Goal: Task Accomplishment & Management: Complete application form

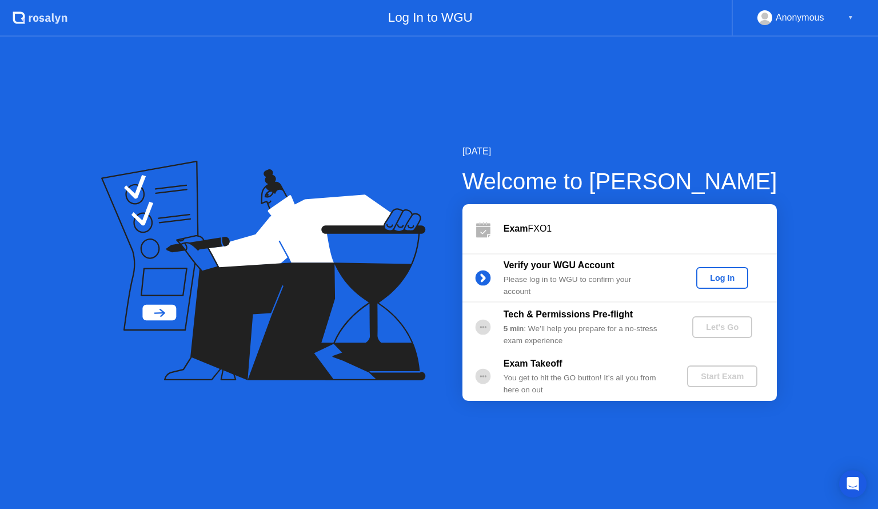
click at [723, 280] on div "Log In" at bounding box center [722, 277] width 43 height 9
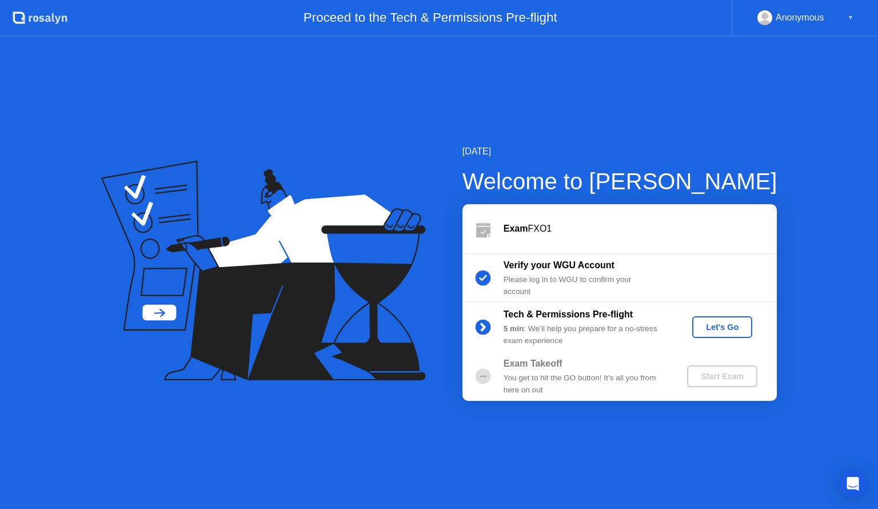
click at [719, 325] on div "Let's Go" at bounding box center [722, 327] width 51 height 9
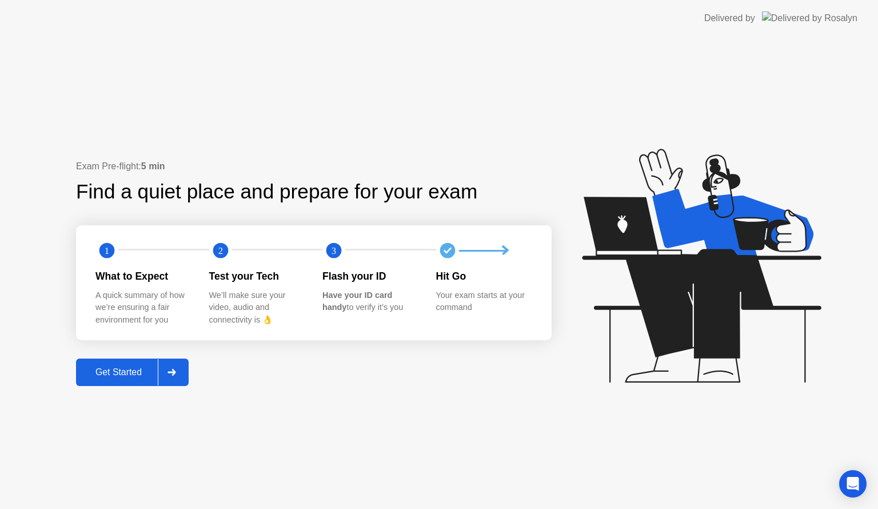
click at [119, 371] on div "Get Started" at bounding box center [118, 372] width 78 height 10
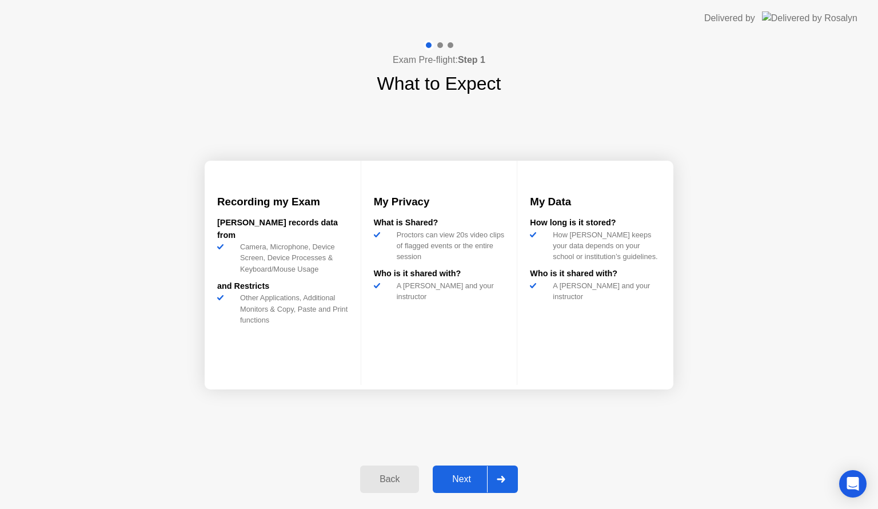
click at [457, 477] on div "Next" at bounding box center [461, 479] width 51 height 10
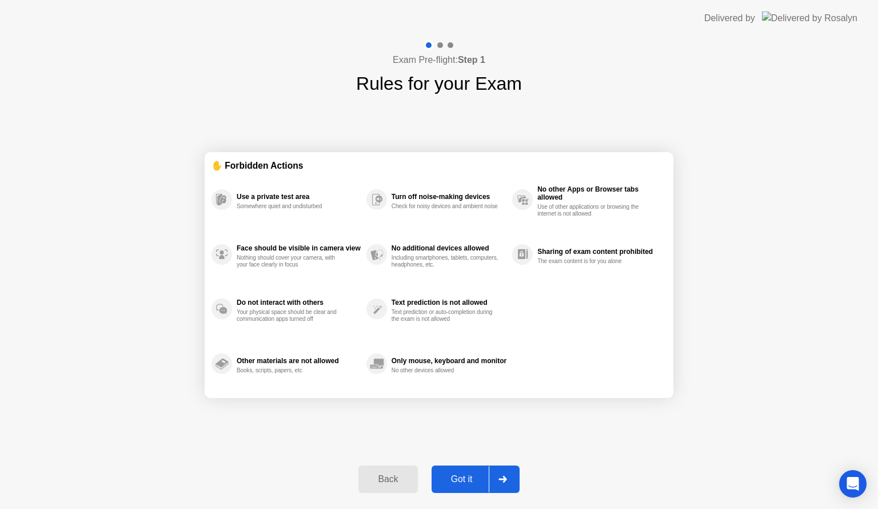
click at [461, 479] on div "Got it" at bounding box center [462, 479] width 54 height 10
select select "**********"
select select "*******"
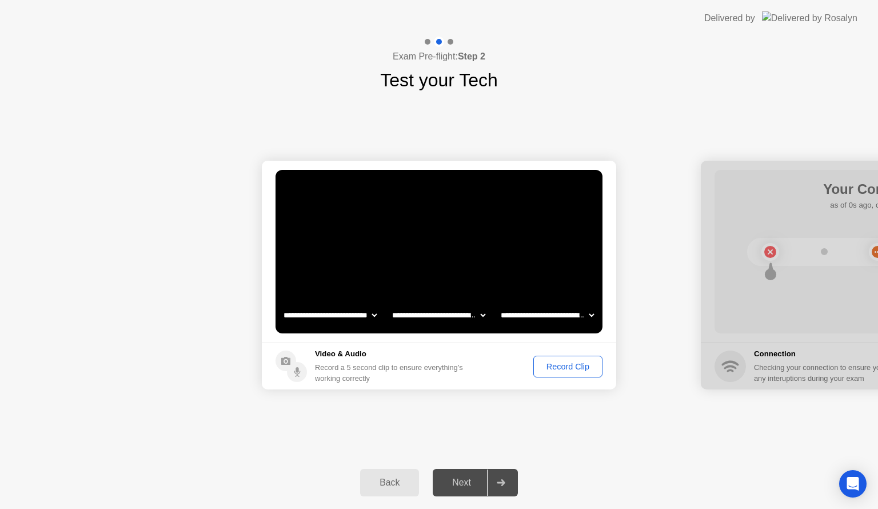
click at [562, 364] on div "Record Clip" at bounding box center [568, 366] width 61 height 9
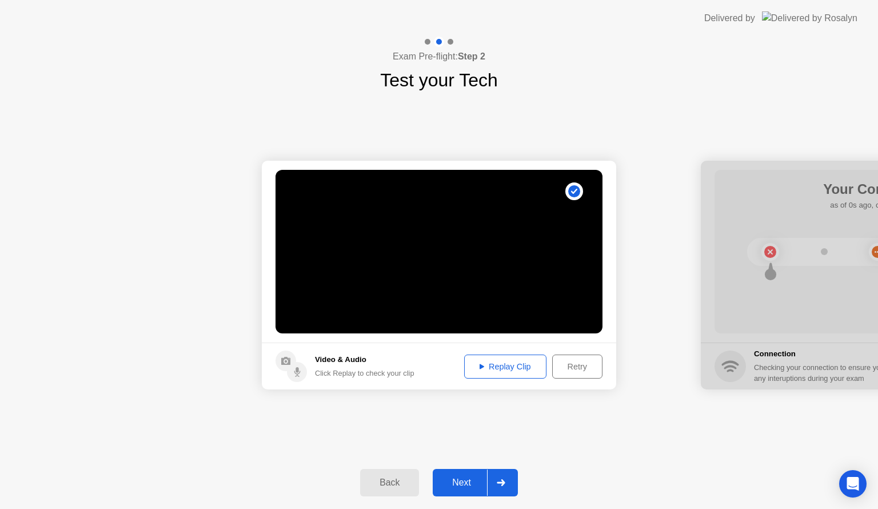
click at [508, 371] on div "Replay Clip" at bounding box center [505, 366] width 74 height 9
click at [464, 478] on div "Next" at bounding box center [461, 483] width 51 height 10
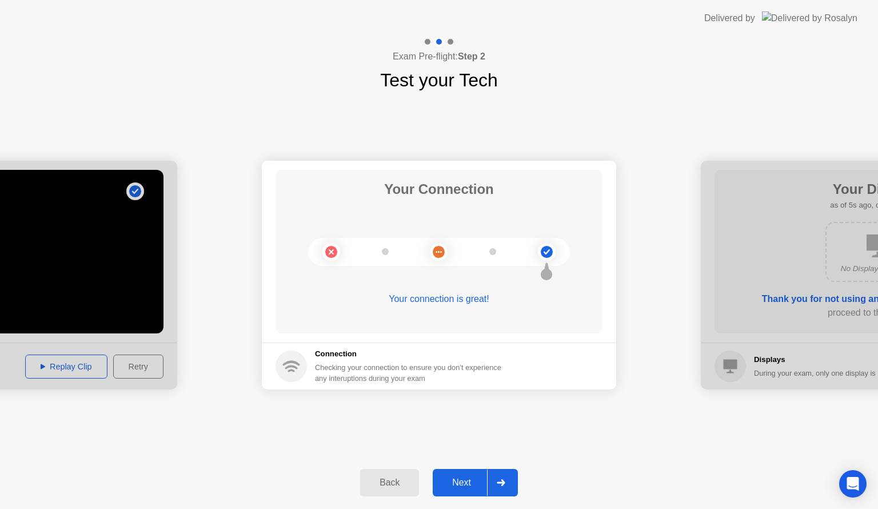
click at [456, 488] on div "Next" at bounding box center [461, 483] width 51 height 10
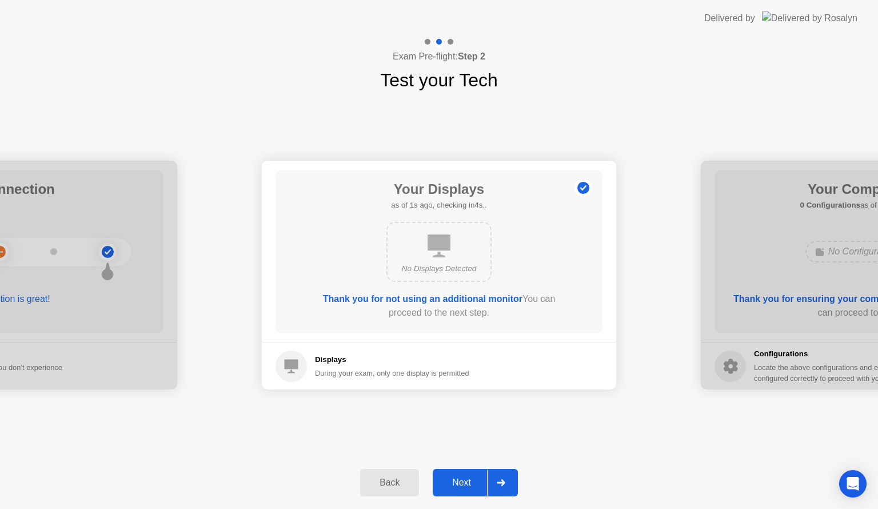
click at [457, 488] on div "Next" at bounding box center [461, 483] width 51 height 10
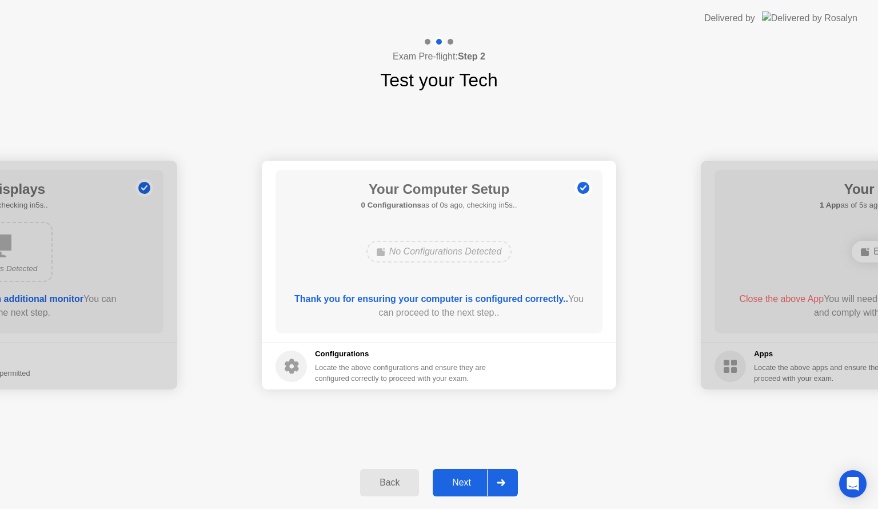
click at [457, 488] on div "Next" at bounding box center [461, 483] width 51 height 10
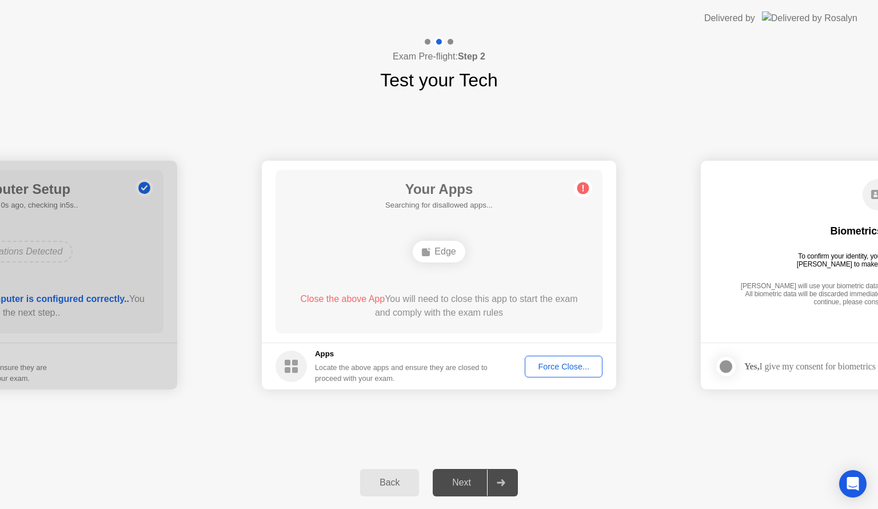
click at [548, 367] on div "Force Close..." at bounding box center [564, 366] width 70 height 9
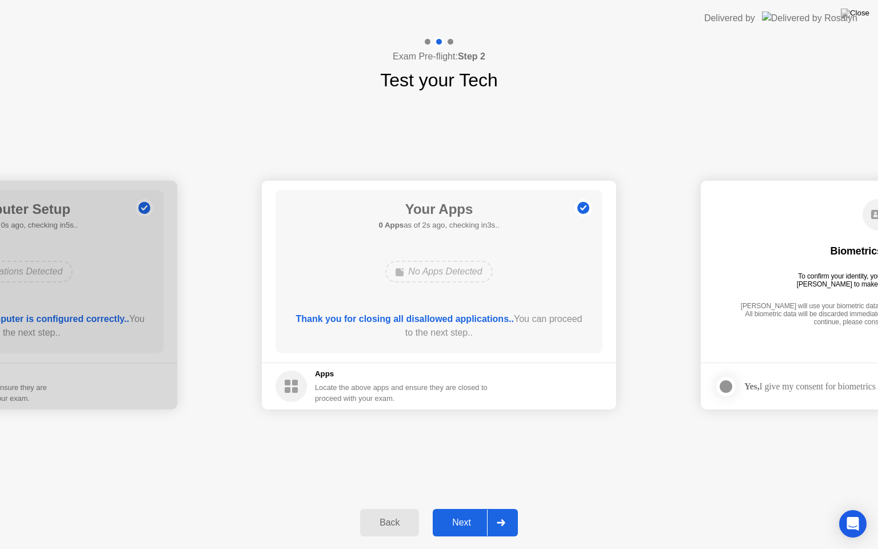
click at [454, 508] on div "Next" at bounding box center [461, 523] width 51 height 10
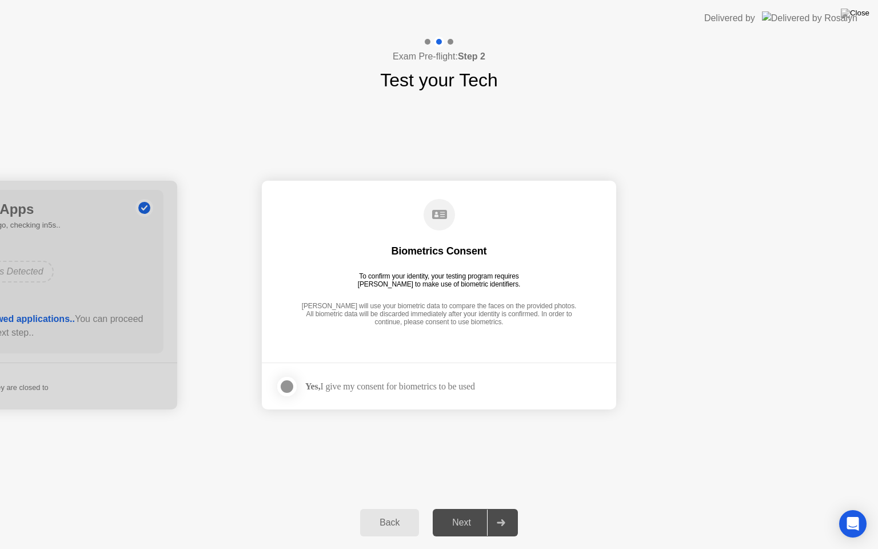
click at [287, 386] on div at bounding box center [287, 387] width 14 height 14
click at [464, 508] on div "Next" at bounding box center [461, 523] width 51 height 10
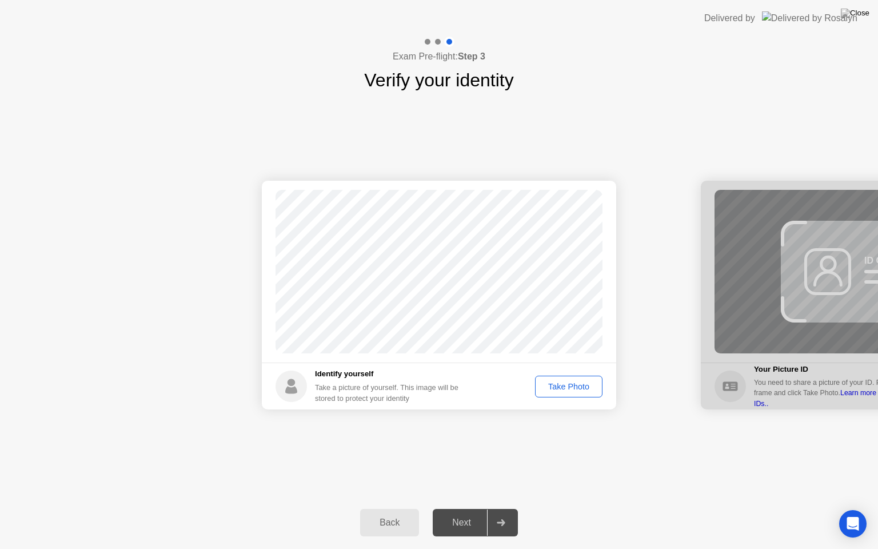
click at [563, 388] on div "Take Photo" at bounding box center [568, 386] width 59 height 9
click at [454, 508] on div "Next" at bounding box center [461, 523] width 51 height 10
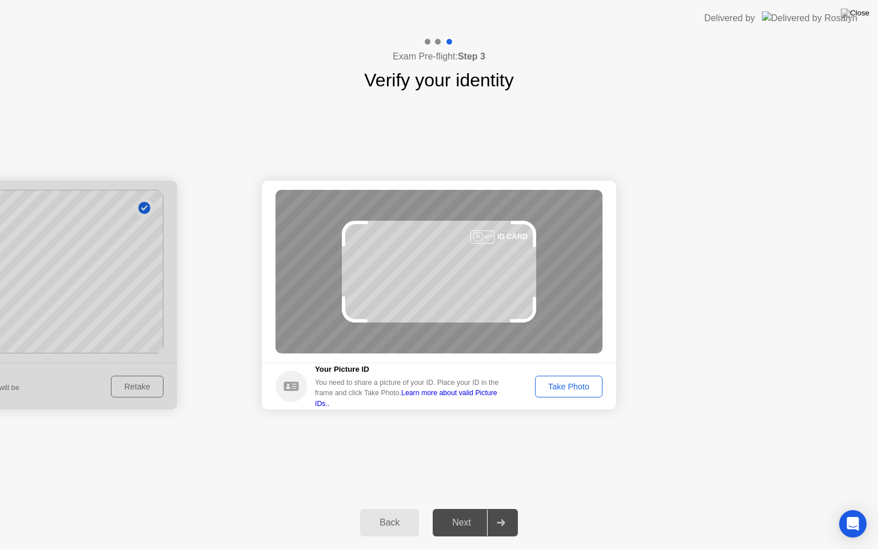
click at [570, 386] on div "Take Photo" at bounding box center [568, 386] width 59 height 9
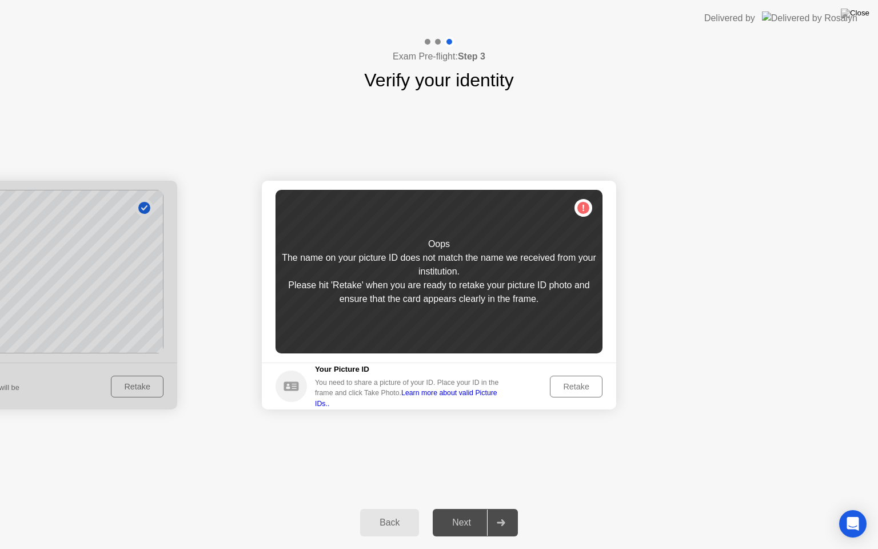
click at [570, 386] on div "Retake" at bounding box center [576, 386] width 45 height 9
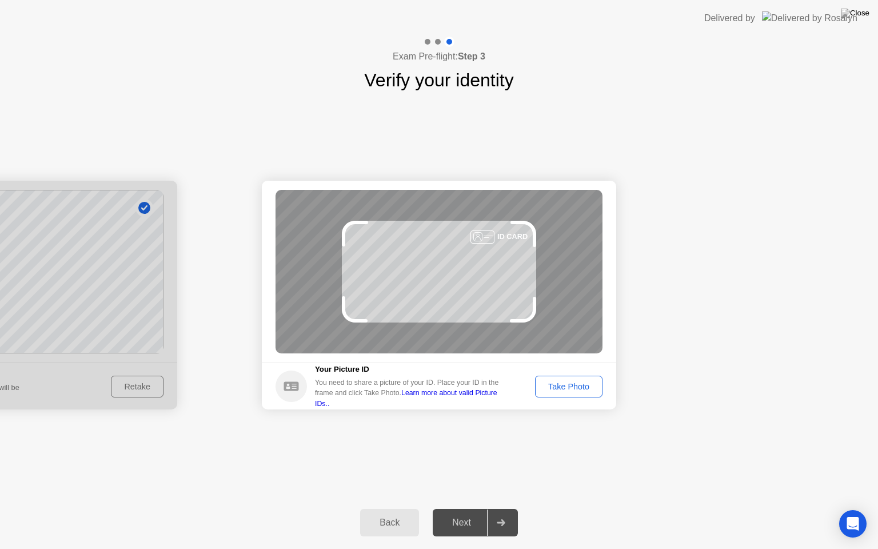
click at [570, 386] on div "Take Photo" at bounding box center [568, 386] width 59 height 9
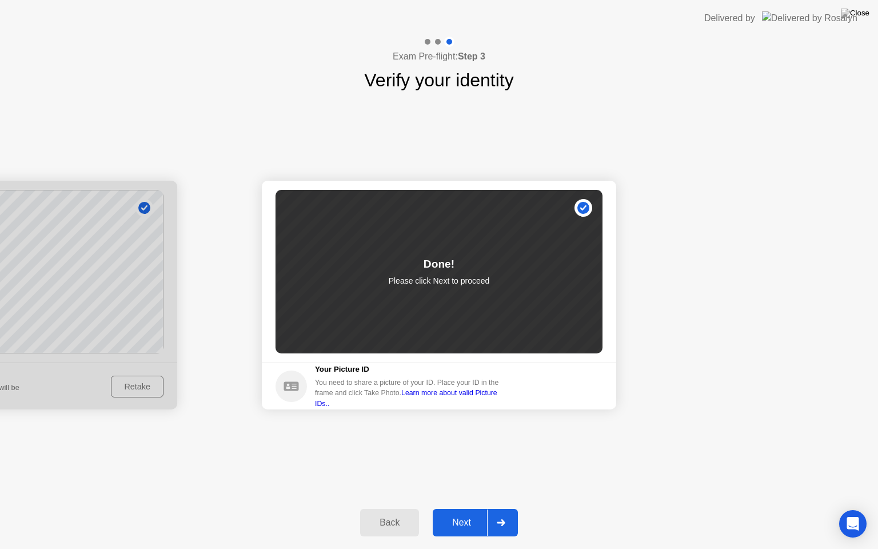
click at [462, 508] on div "Next" at bounding box center [461, 523] width 51 height 10
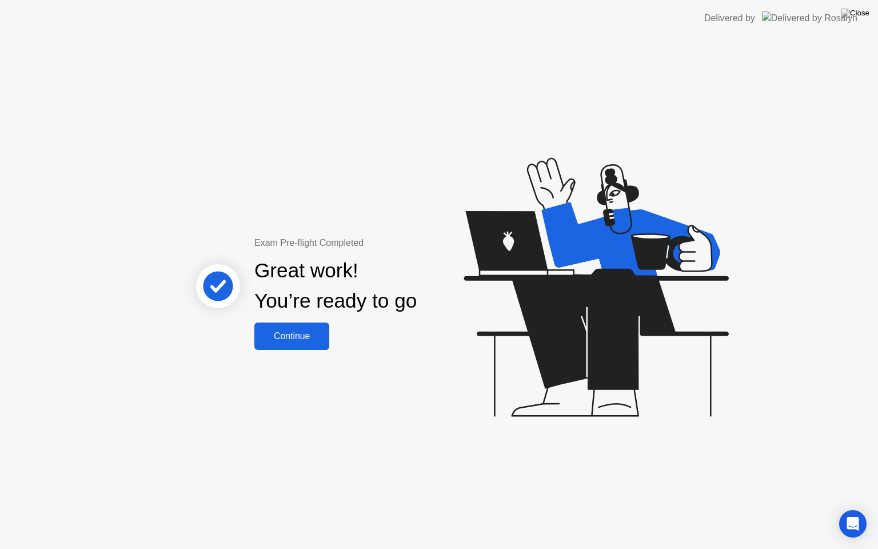
click at [307, 337] on div "Continue" at bounding box center [292, 336] width 68 height 10
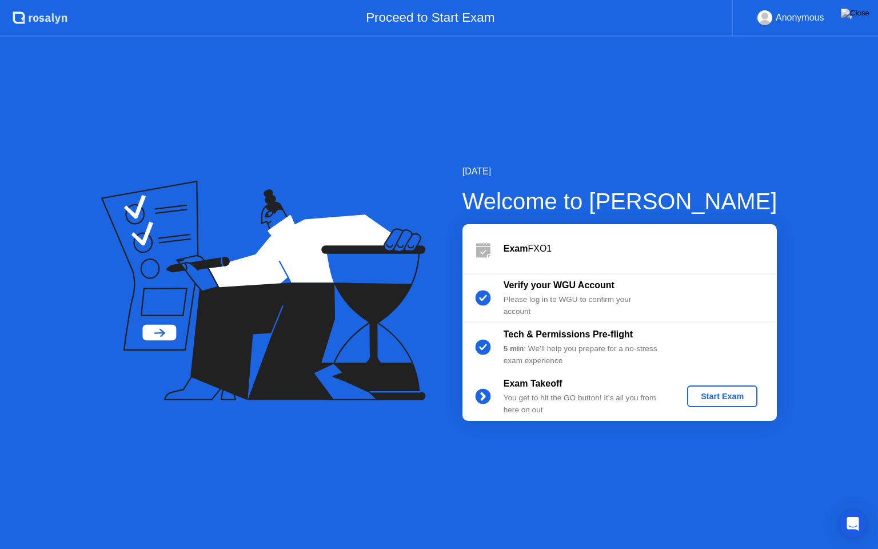
click at [727, 396] on div "Start Exam" at bounding box center [722, 396] width 61 height 9
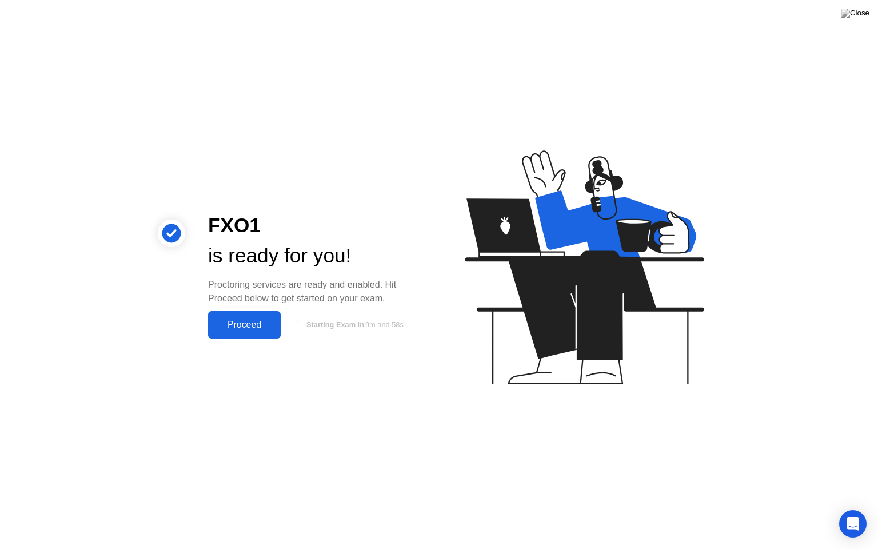
click at [261, 327] on div "Proceed" at bounding box center [245, 325] width 66 height 10
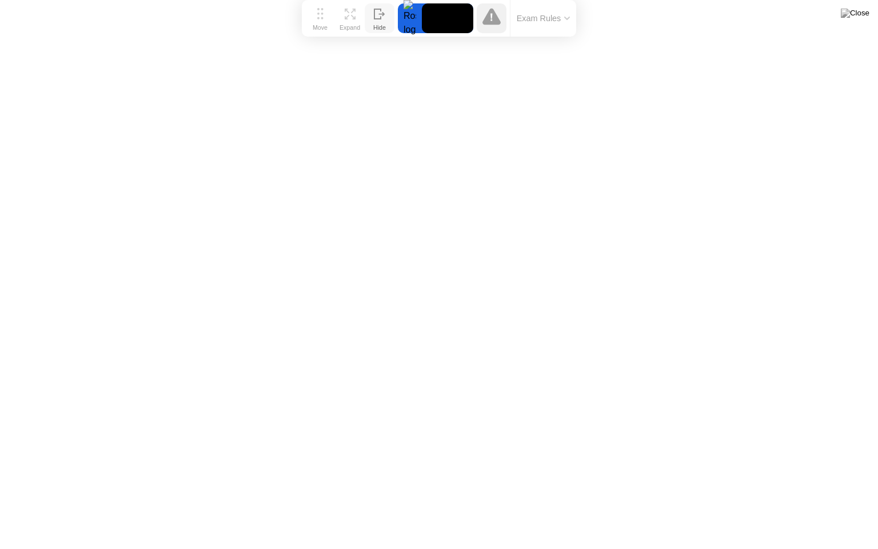
click at [379, 24] on div "Hide" at bounding box center [379, 27] width 13 height 7
